Goal: Transaction & Acquisition: Download file/media

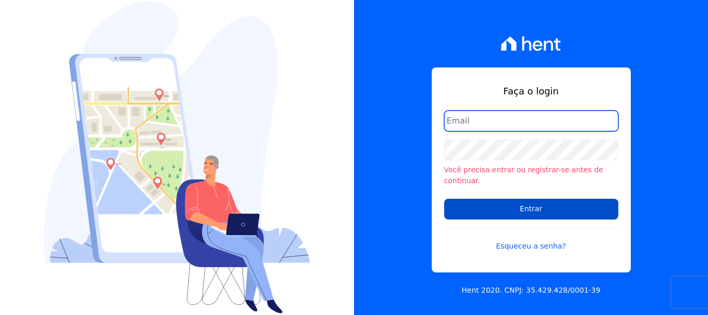
type input "[EMAIL_ADDRESS][DOMAIN_NAME]"
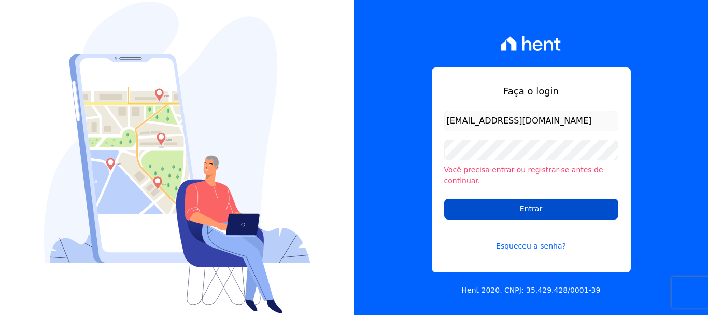
click at [540, 212] on input "Entrar" at bounding box center [531, 209] width 174 height 21
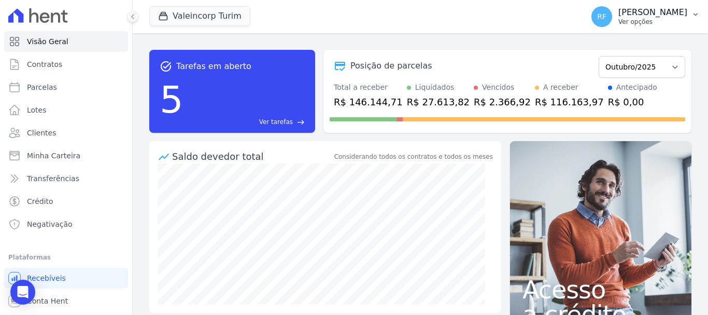
click at [669, 12] on p "[PERSON_NAME]" at bounding box center [652, 12] width 69 height 10
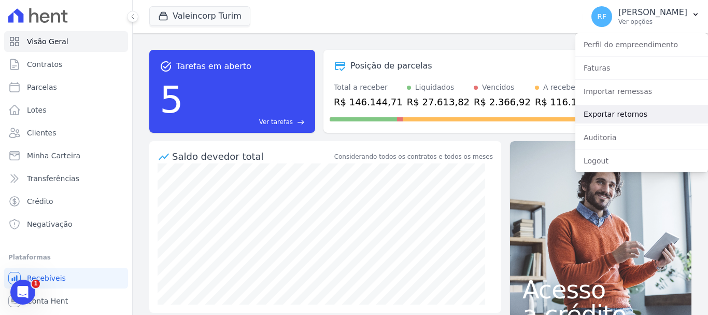
click at [631, 109] on link "Exportar retornos" at bounding box center [641, 114] width 133 height 19
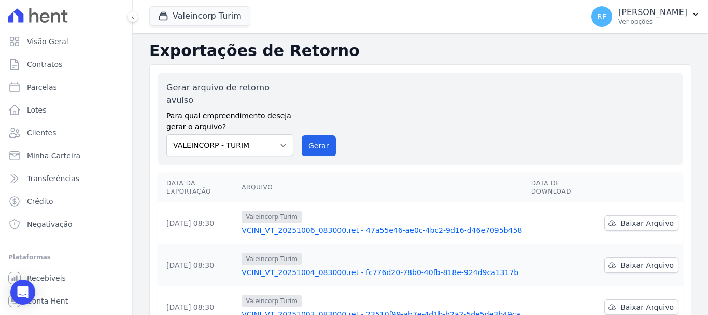
scroll to position [104, 0]
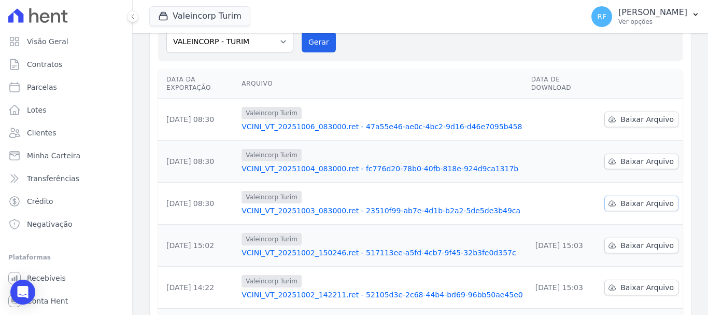
click at [621, 198] on span "Baixar Arquivo" at bounding box center [647, 203] width 53 height 10
click at [635, 156] on span "Baixar Arquivo" at bounding box center [647, 161] width 53 height 10
click at [610, 117] on icon at bounding box center [612, 119] width 7 height 5
